Goal: Information Seeking & Learning: Learn about a topic

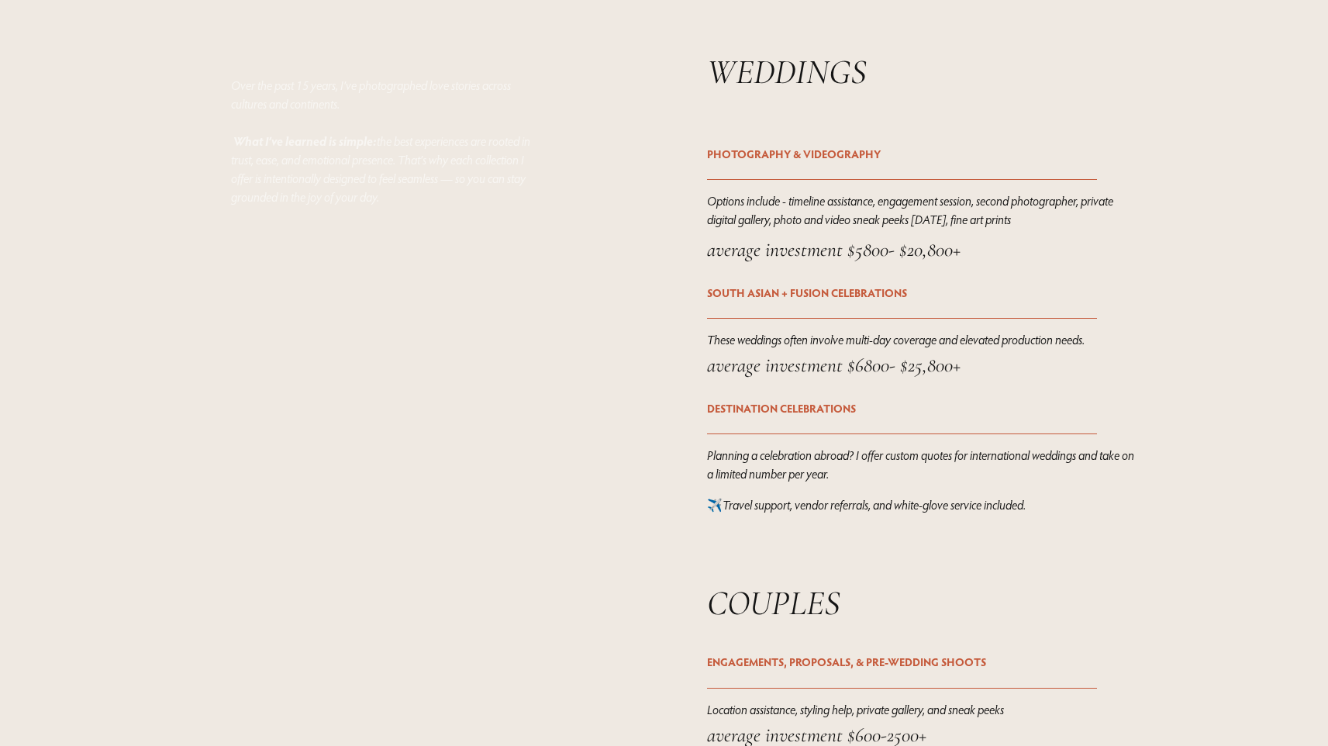
scroll to position [2087, 0]
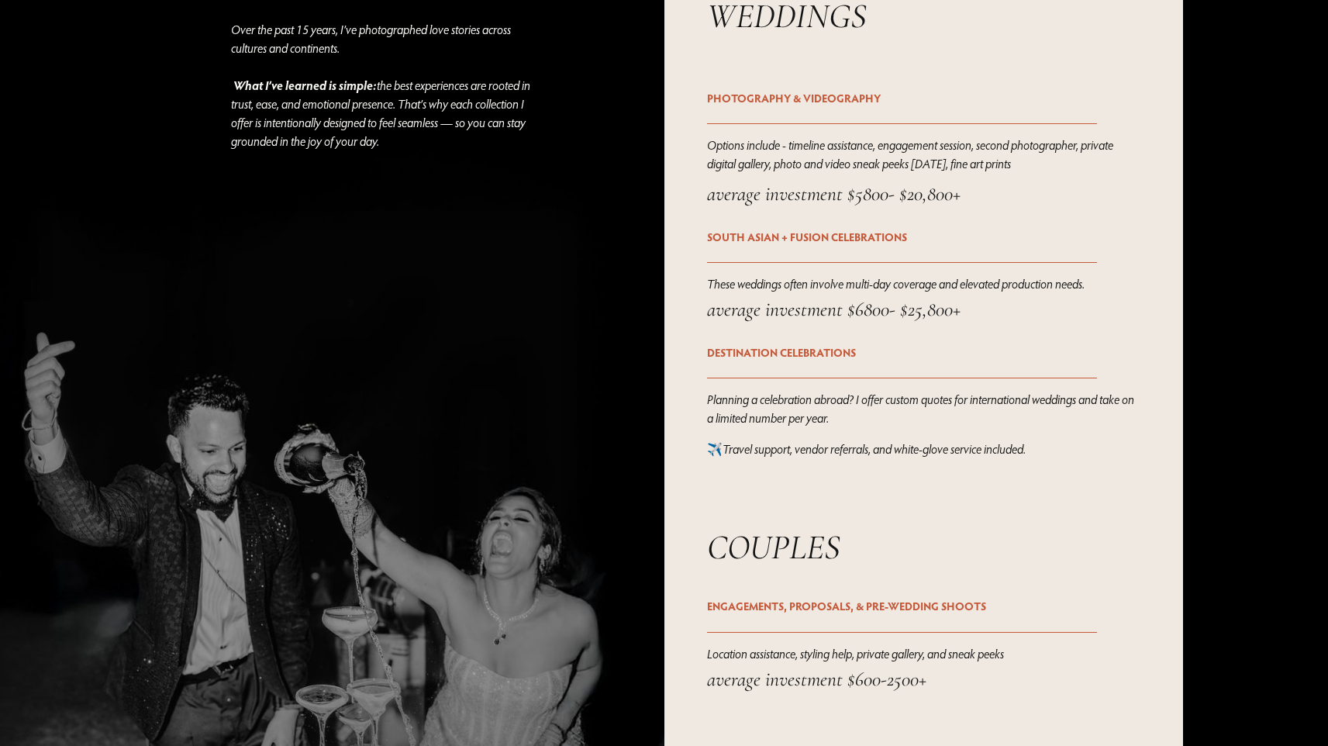
click at [825, 205] on em "average investment $5800- $20,800+" at bounding box center [833, 193] width 253 height 24
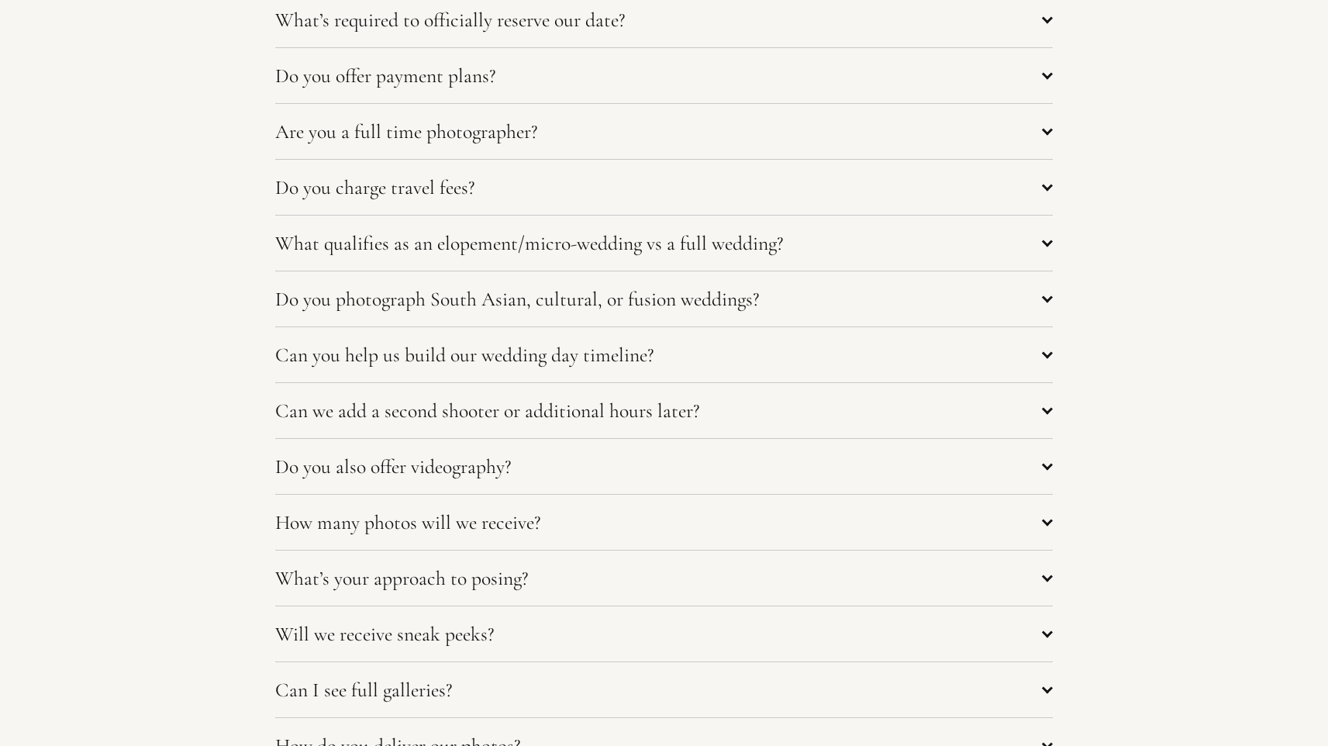
scroll to position [6470, 0]
click at [824, 258] on span "What qualifies as an elopement/micro-wedding vs a full wedding?" at bounding box center [658, 246] width 766 height 24
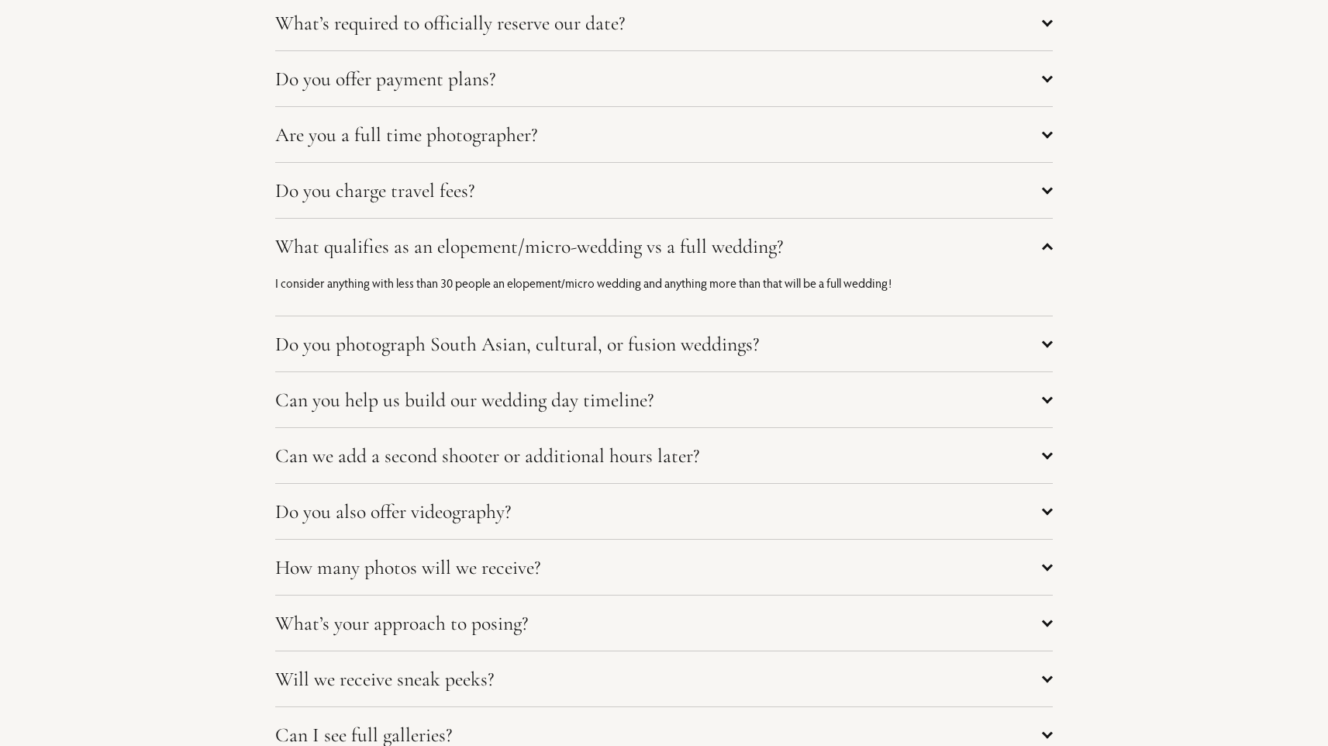
click at [824, 258] on span "What qualifies as an elopement/micro-wedding vs a full wedding?" at bounding box center [658, 246] width 766 height 24
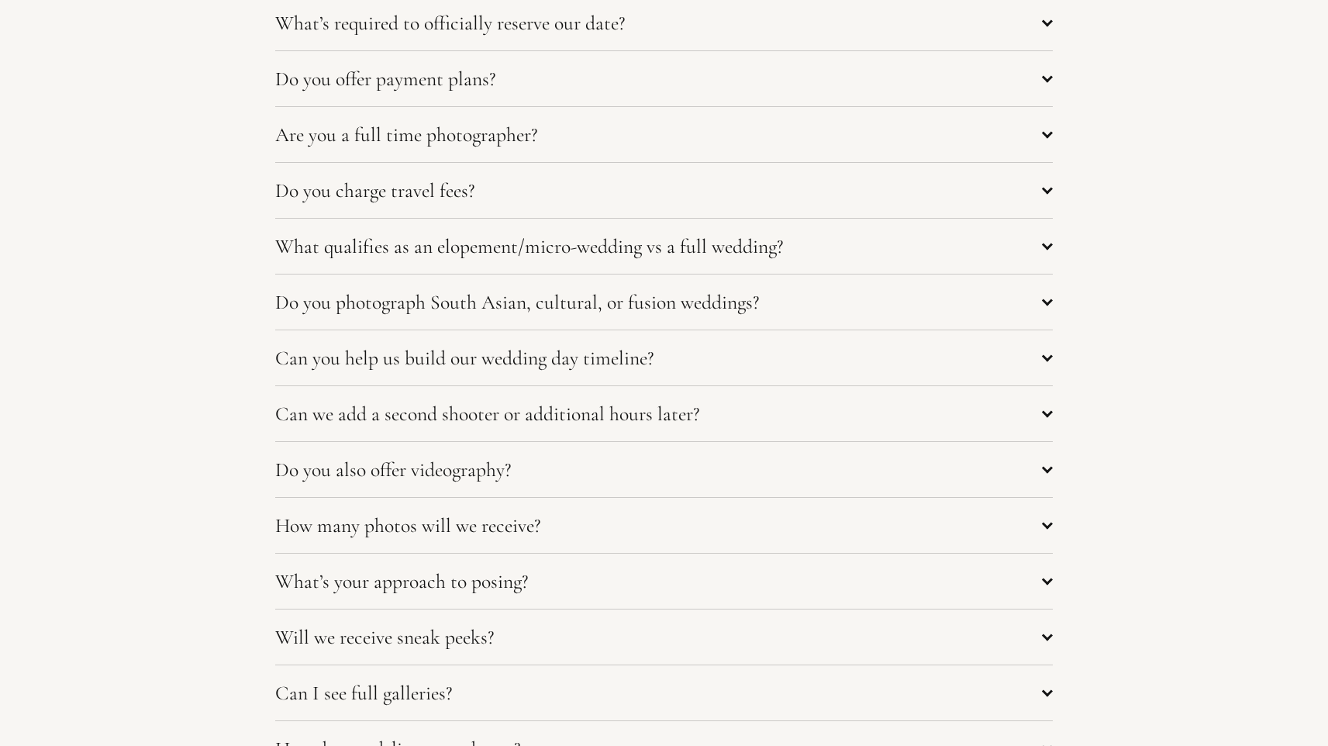
click at [824, 197] on span "Do you charge travel fees?" at bounding box center [658, 190] width 766 height 24
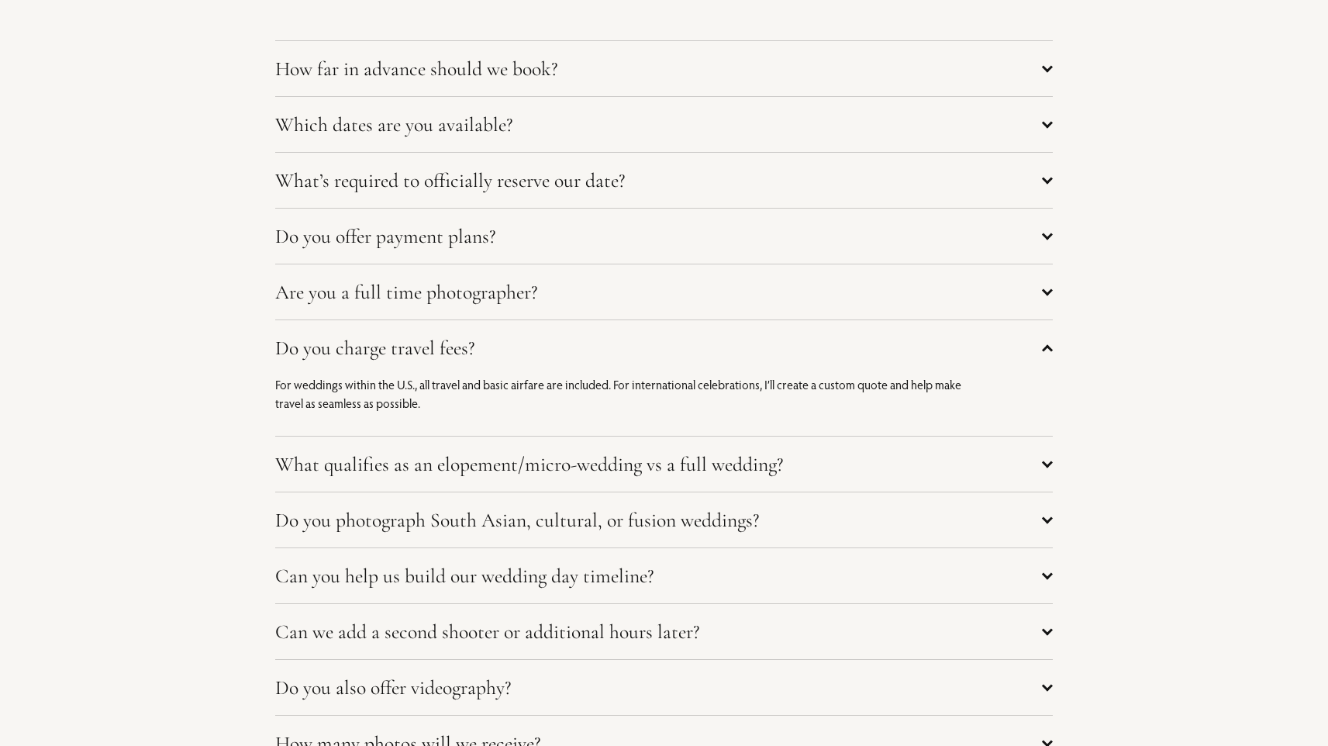
scroll to position [6300, 0]
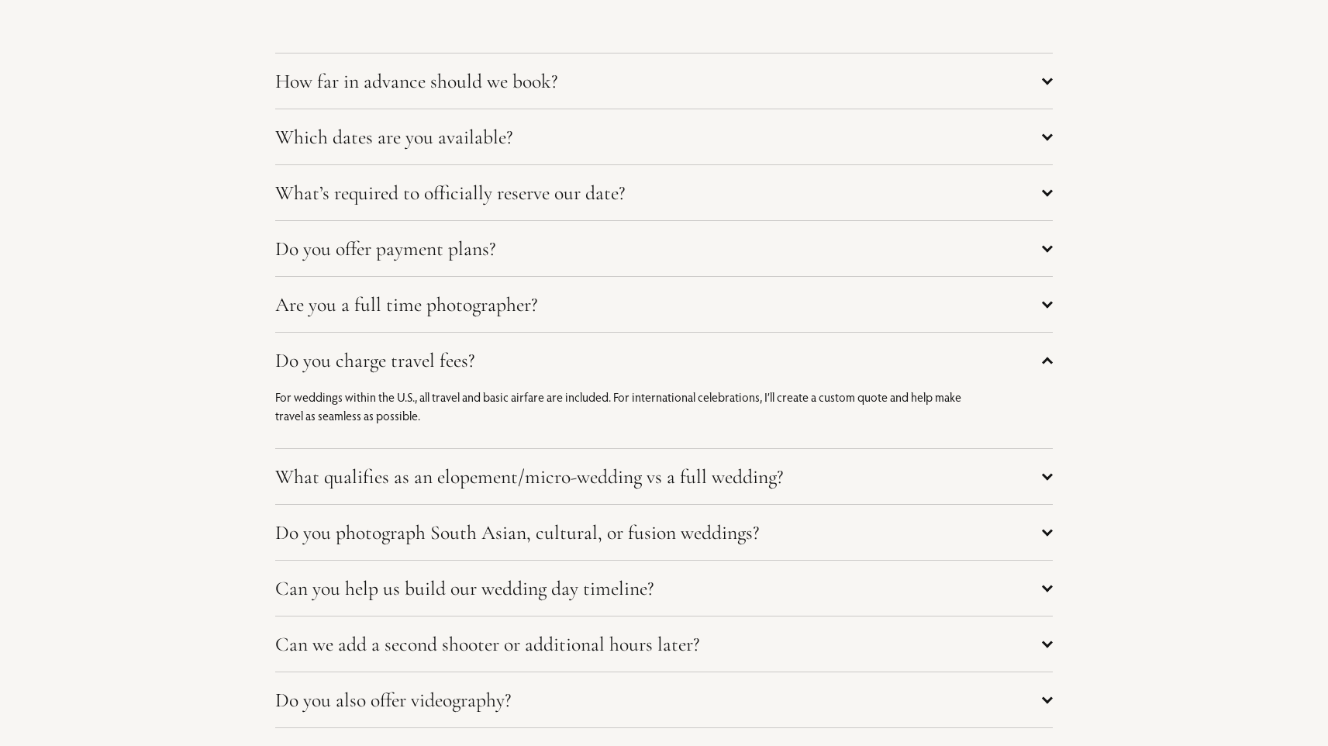
click at [295, 149] on span "Which dates are you available?" at bounding box center [658, 137] width 766 height 24
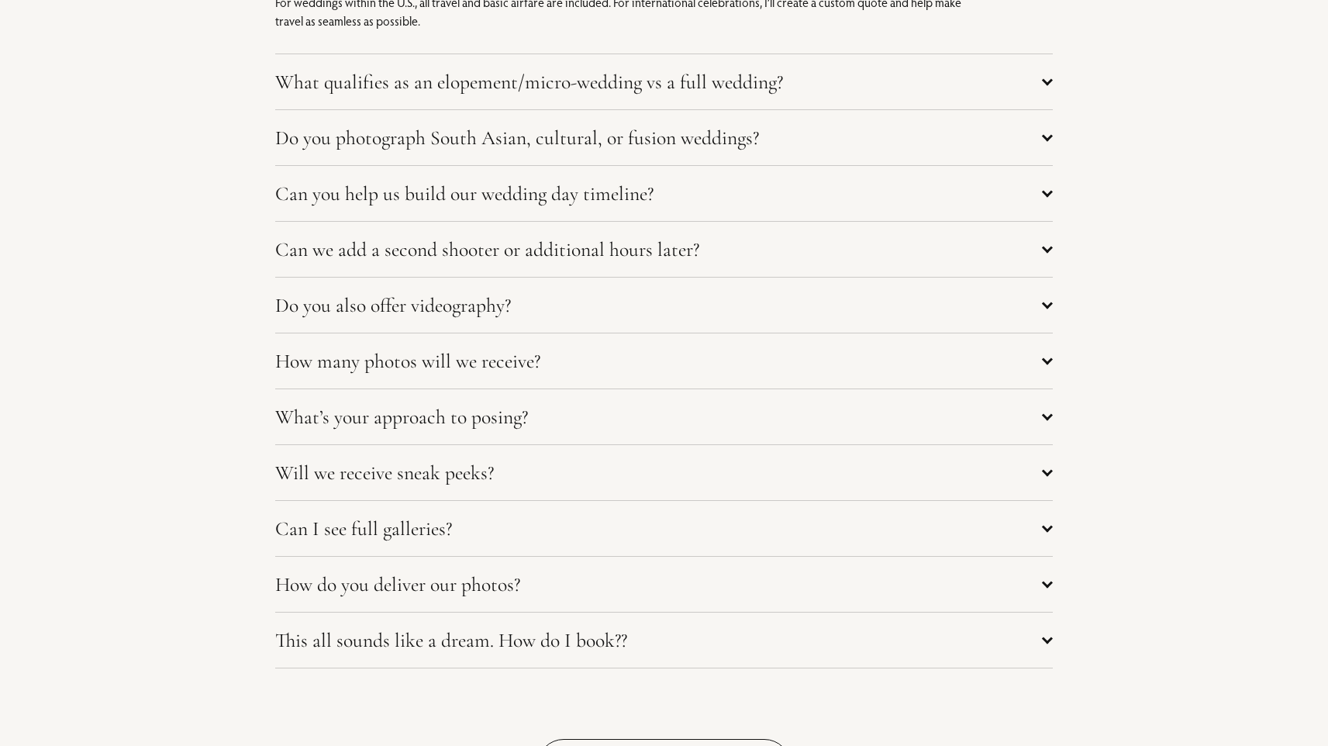
scroll to position [6774, 0]
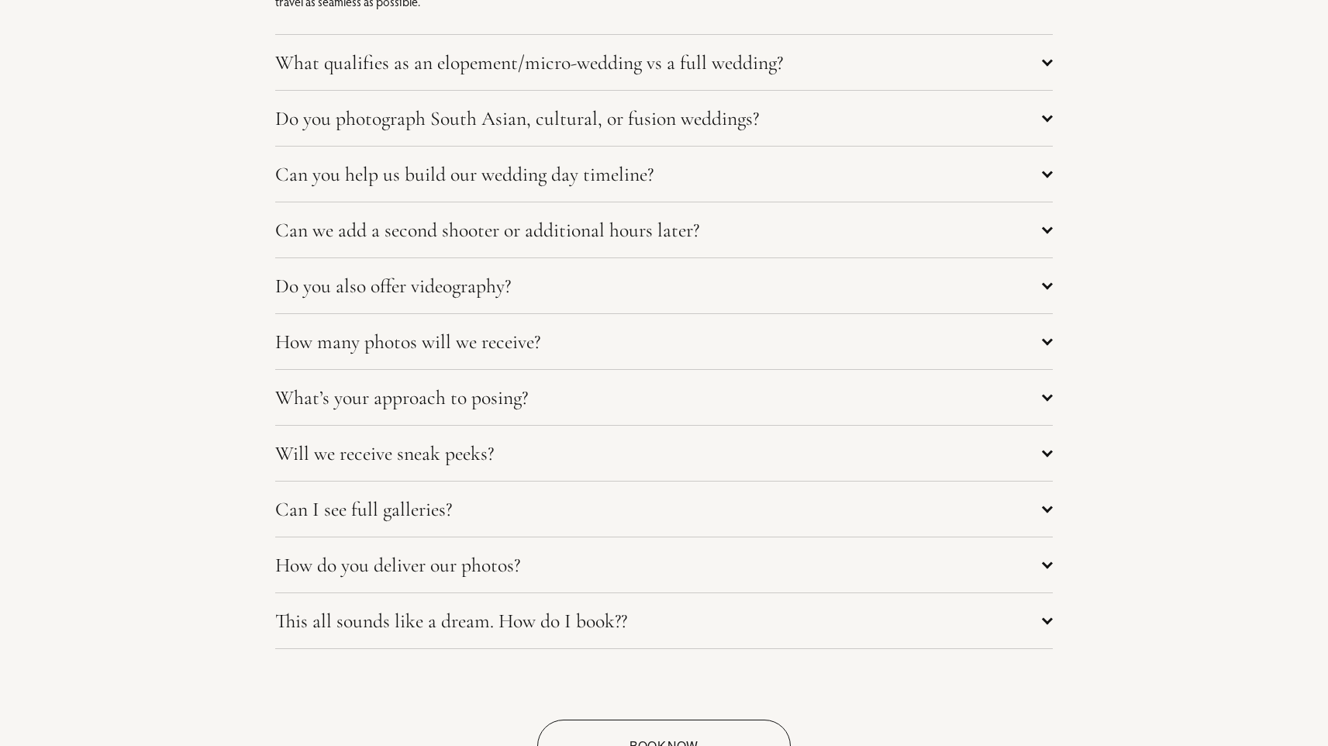
click at [344, 130] on span "Do you photograph South Asian, cultural, or fusion weddings?" at bounding box center [658, 118] width 766 height 24
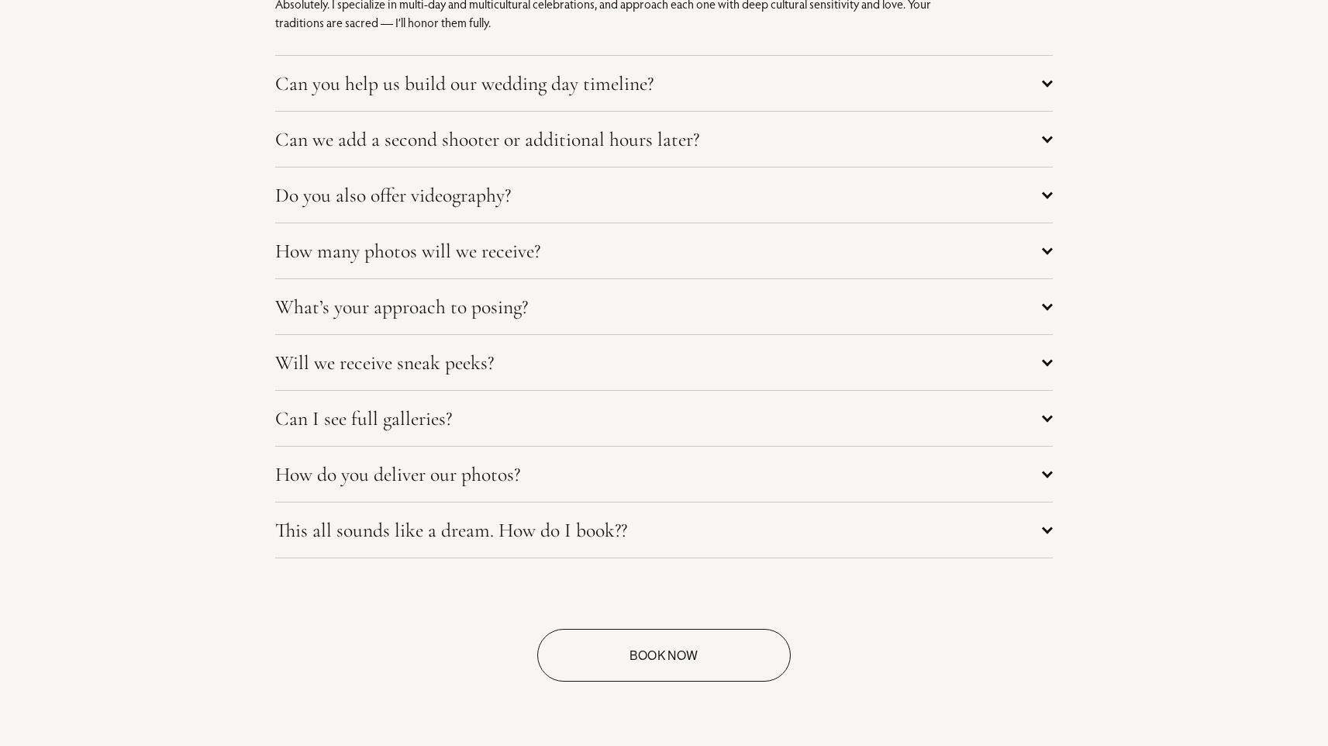
scroll to position [6928, 0]
click at [360, 205] on span "Do you also offer videography?" at bounding box center [658, 193] width 766 height 24
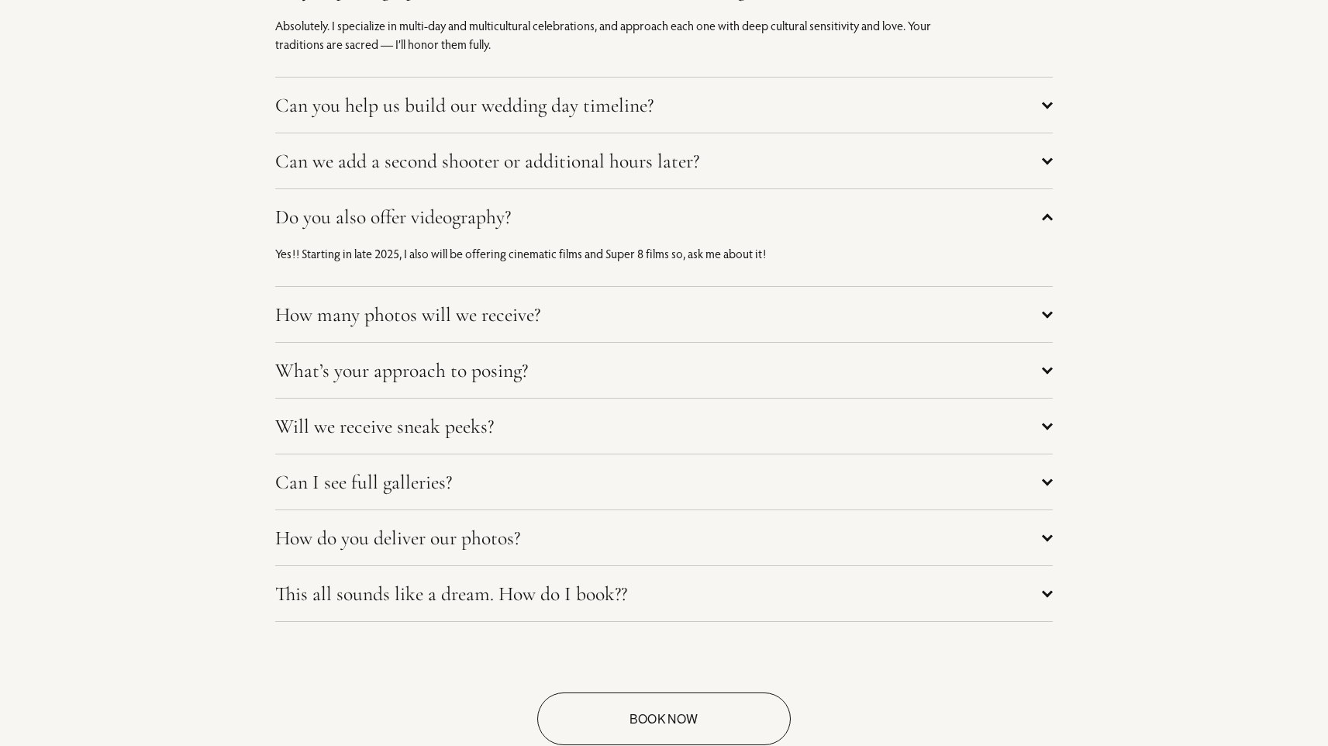
scroll to position [6907, 0]
